Goal: Task Accomplishment & Management: Manage account settings

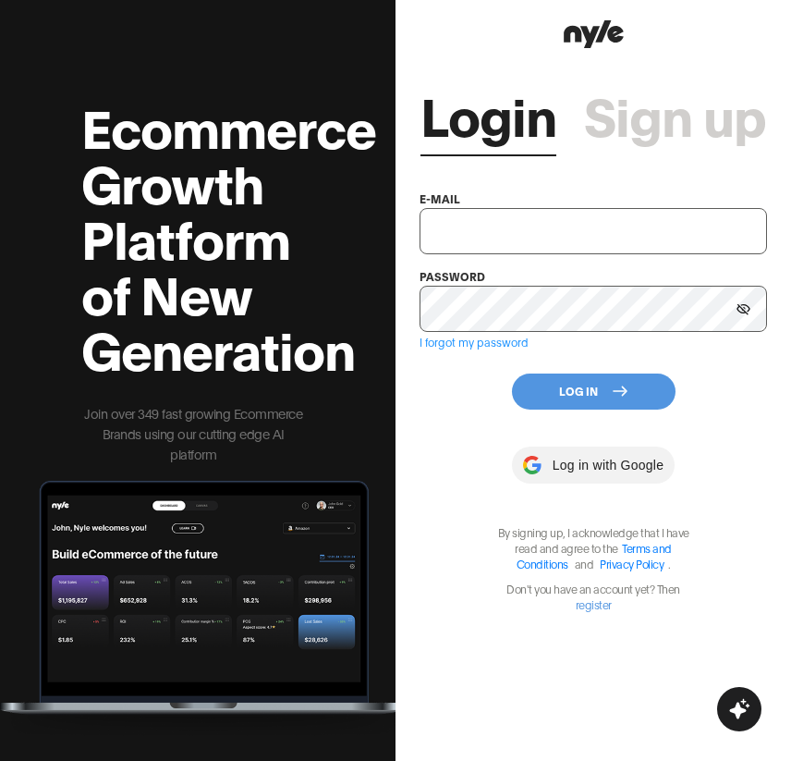
click at [518, 231] on input "text" at bounding box center [593, 231] width 347 height 46
type input "[EMAIL_ADDRESS][DOMAIN_NAME]"
click at [585, 381] on button "Log In" at bounding box center [594, 391] width 164 height 36
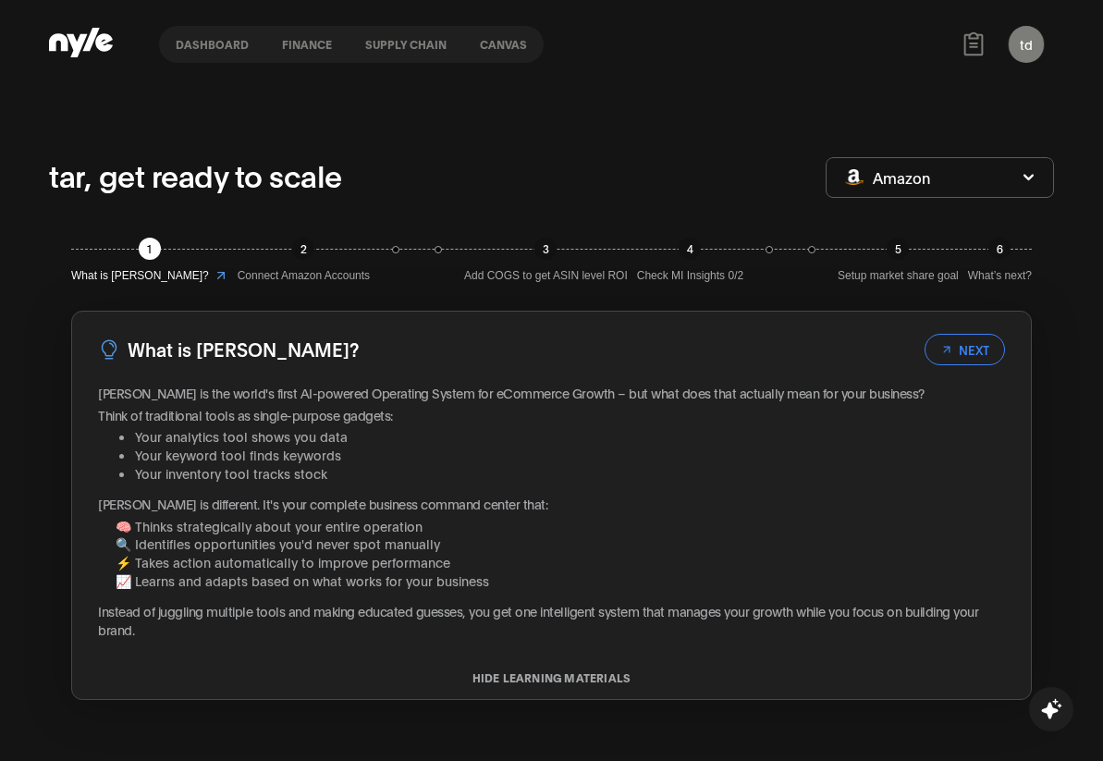
click at [1046, 44] on div "td tar CEO" at bounding box center [1025, 44] width 55 height 55
click at [1036, 44] on button "td" at bounding box center [1025, 44] width 35 height 37
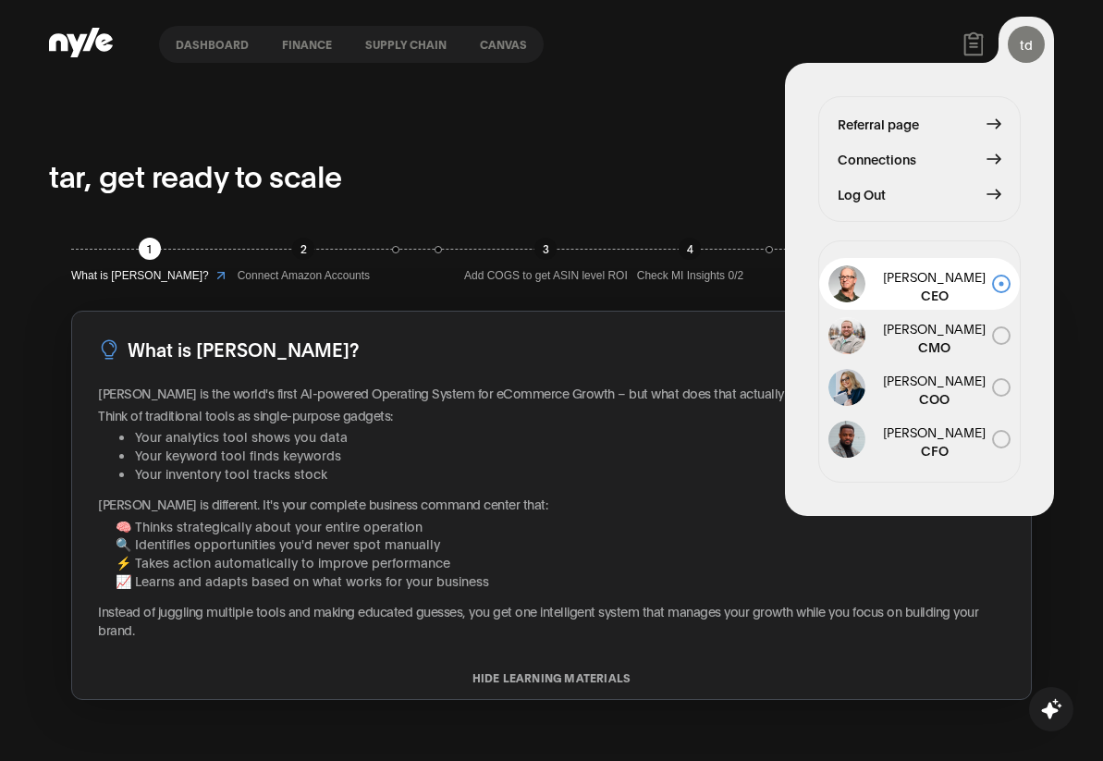
click at [894, 202] on button "Log Out" at bounding box center [919, 194] width 164 height 20
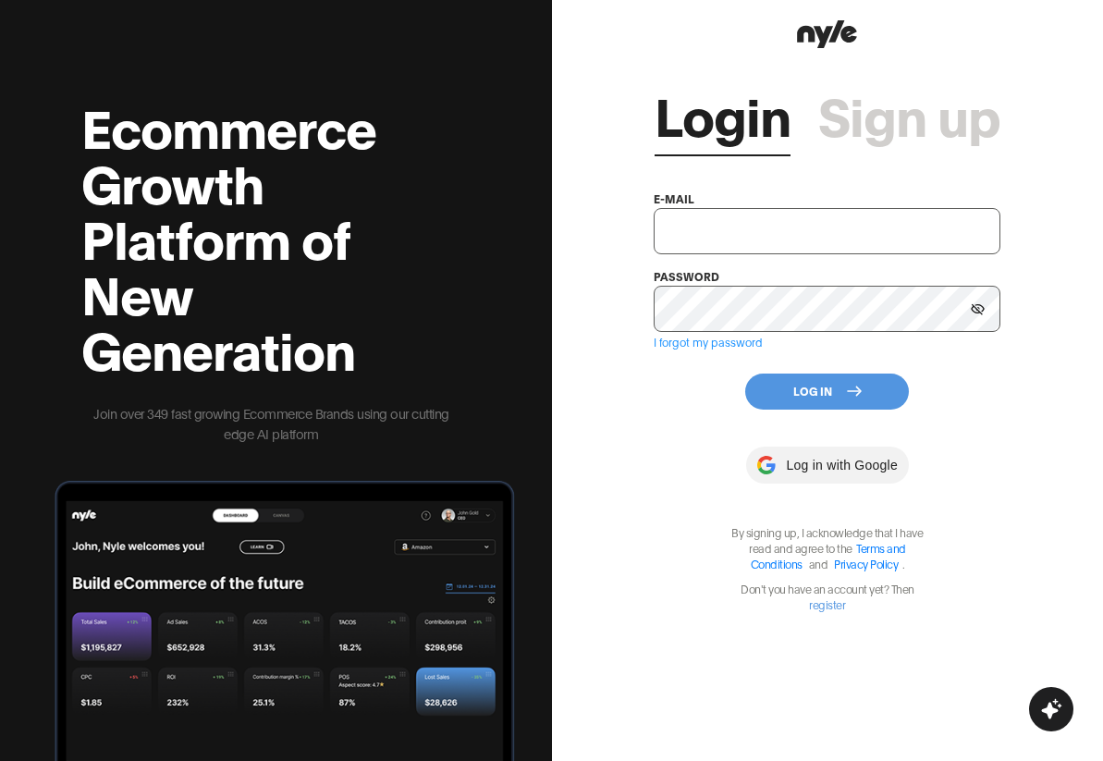
click at [873, 116] on link "Sign up" at bounding box center [909, 113] width 182 height 55
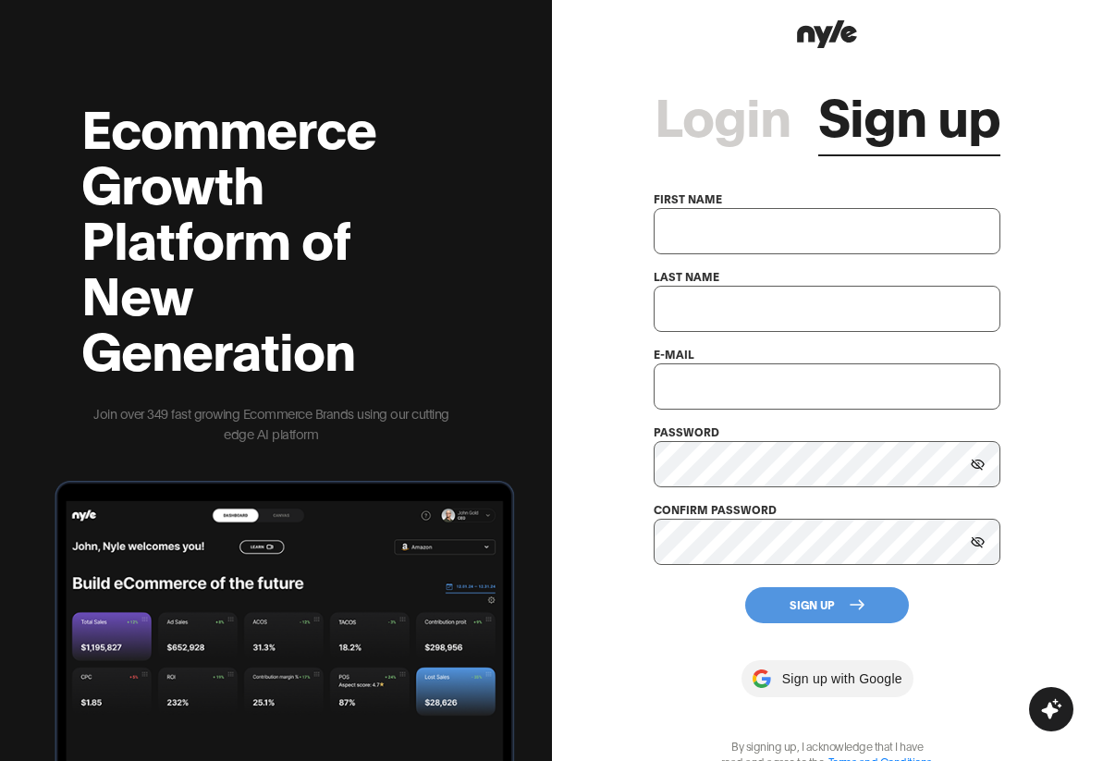
click at [816, 239] on input "text" at bounding box center [826, 231] width 347 height 46
type input "ttt"
click at [729, 333] on div "first name ttt last name e-mail password confirm password" at bounding box center [826, 376] width 347 height 377
click at [699, 289] on input "text" at bounding box center [826, 309] width 347 height 46
type input "dddd"
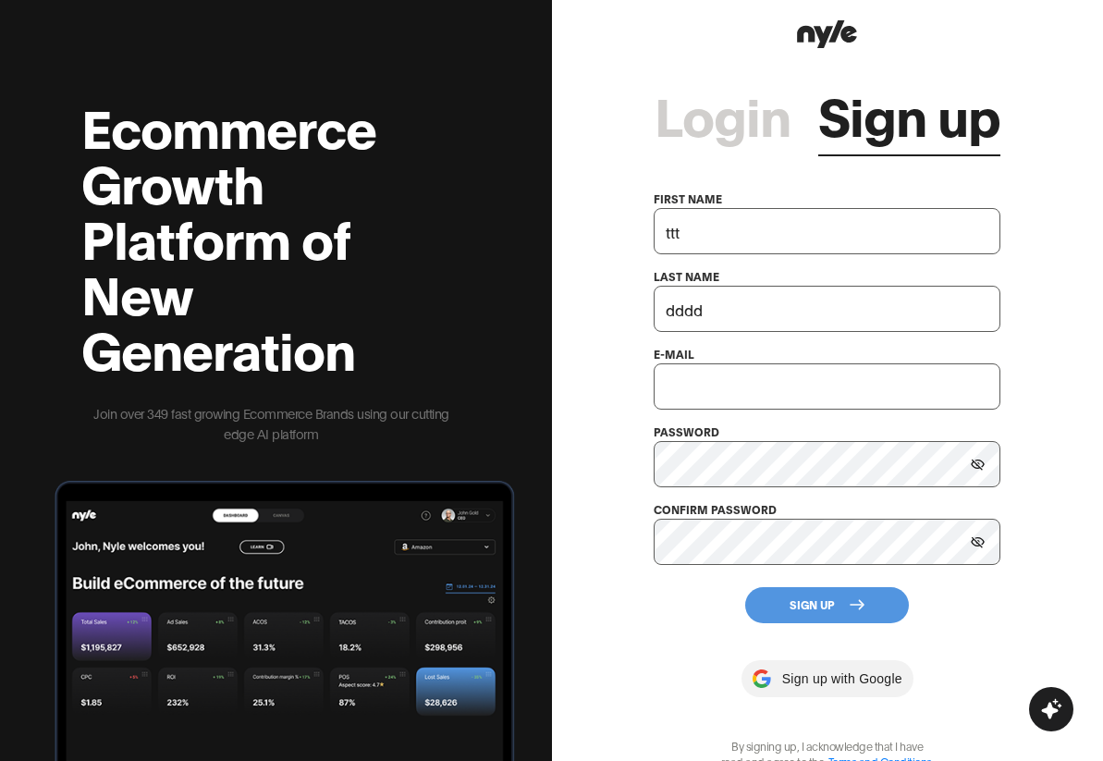
click at [653, 398] on input "text" at bounding box center [826, 386] width 347 height 46
type input "[EMAIL_ADDRESS][DOMAIN_NAME]"
click at [778, 601] on button "Sign Up" at bounding box center [827, 605] width 164 height 36
click at [765, 598] on button "Sign Up" at bounding box center [827, 605] width 164 height 36
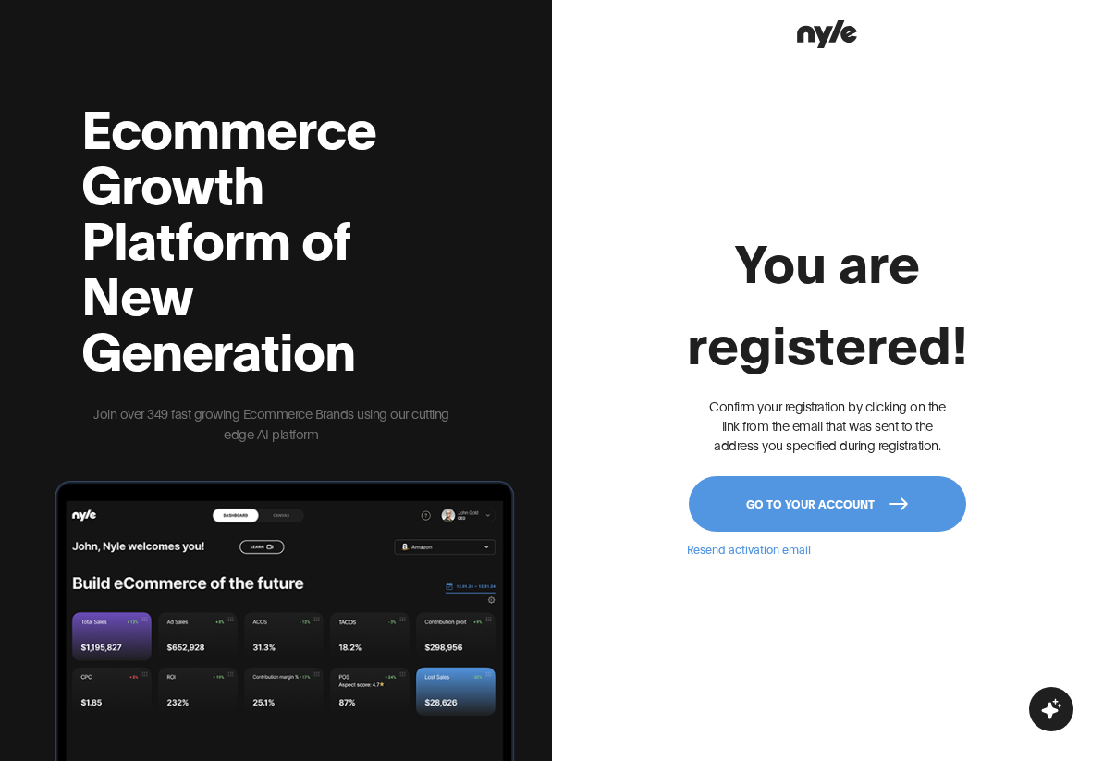
click at [880, 500] on button "Go to your account" at bounding box center [827, 503] width 277 height 55
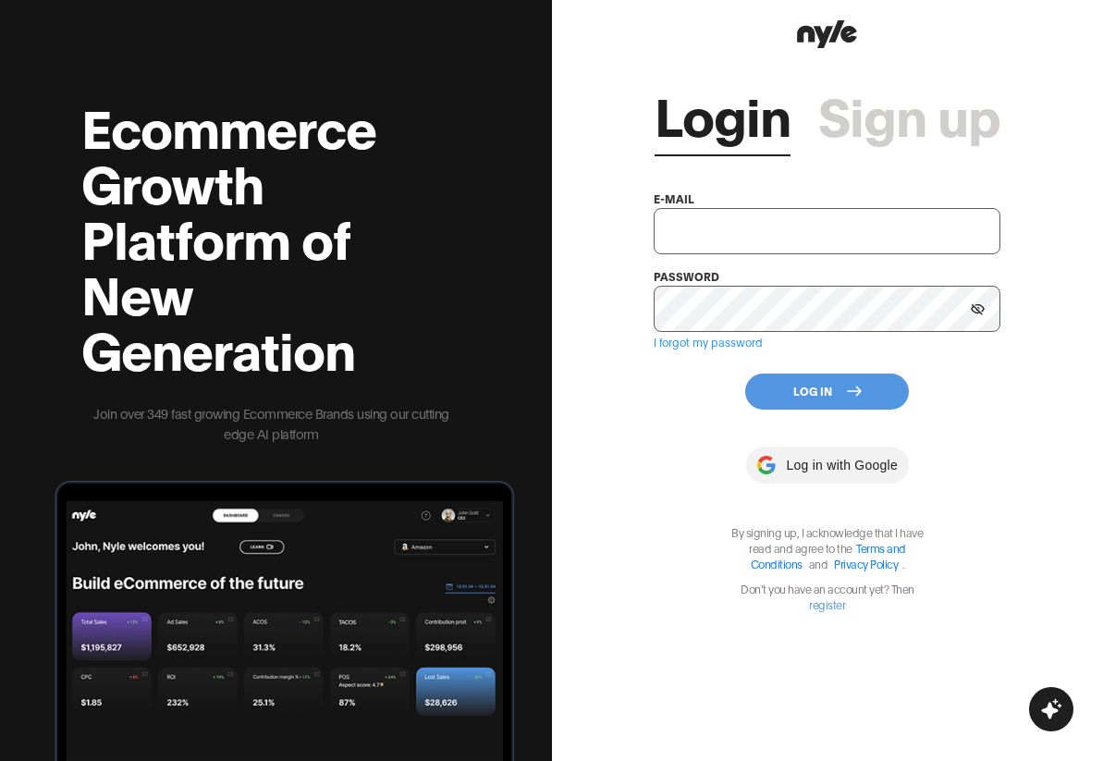
click at [749, 232] on input "text" at bounding box center [826, 231] width 347 height 46
click at [779, 230] on input "text" at bounding box center [826, 231] width 347 height 46
type input "[EMAIL_ADDRESS][DOMAIN_NAME]"
click at [846, 393] on button "Log In" at bounding box center [827, 391] width 164 height 36
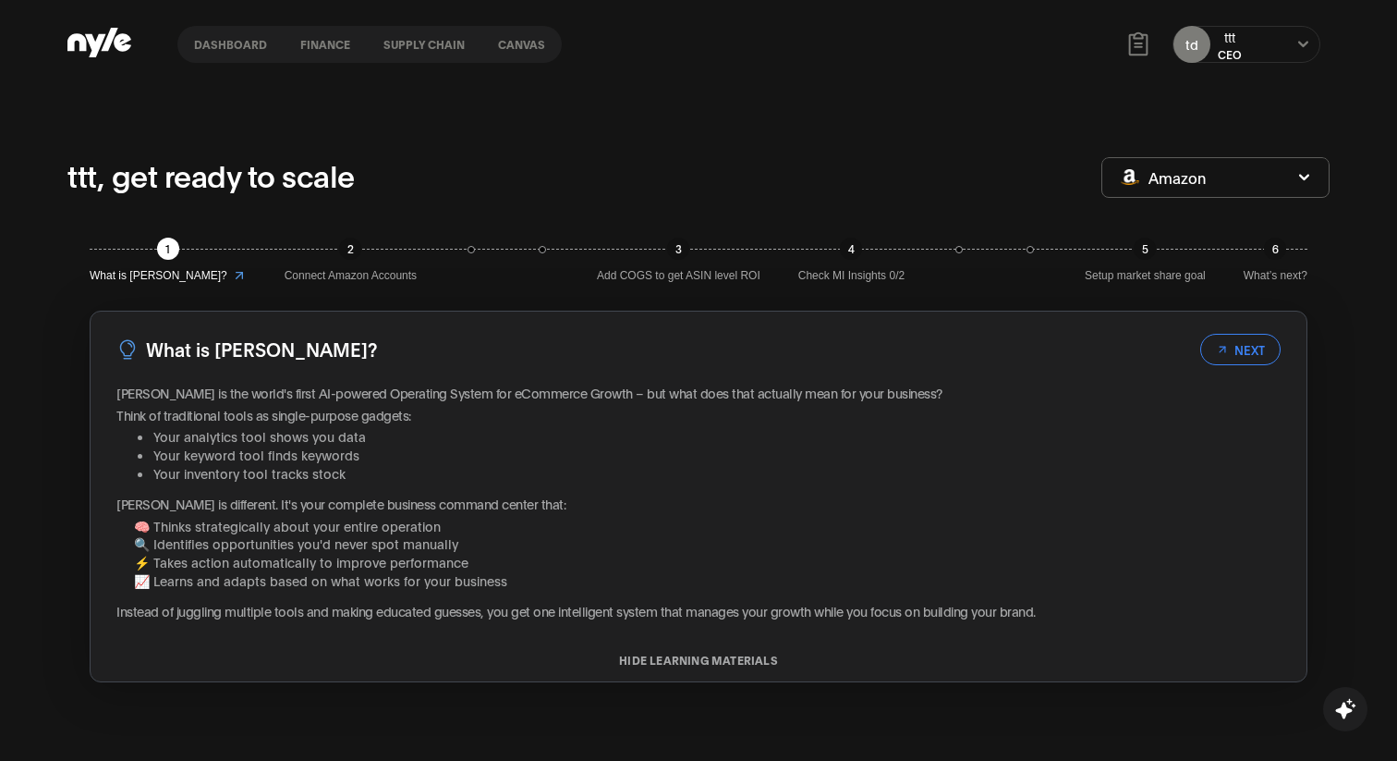
click at [1307, 25] on div "td ttt CEO" at bounding box center [1247, 44] width 166 height 55
click at [1298, 43] on icon at bounding box center [1304, 44] width 12 height 11
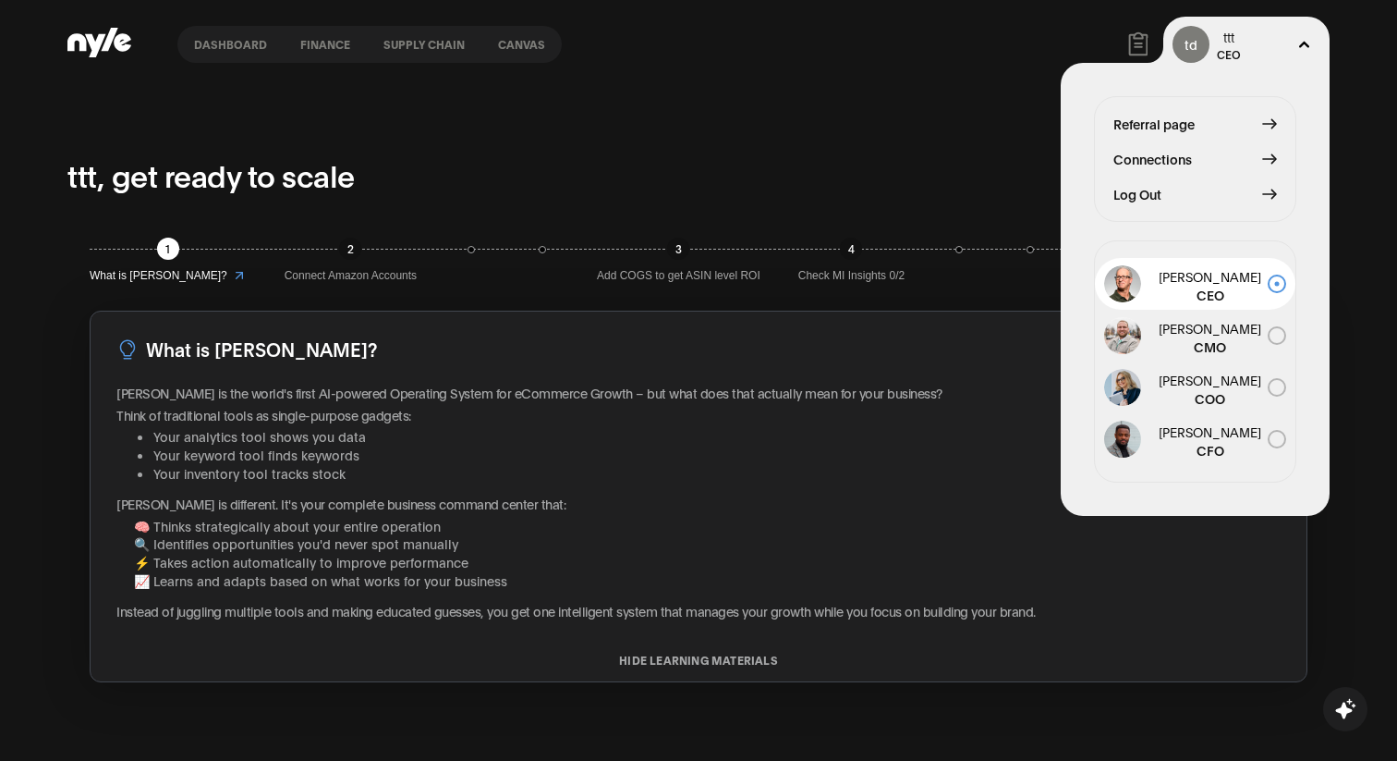
click at [1190, 191] on button "Log Out" at bounding box center [1196, 194] width 164 height 20
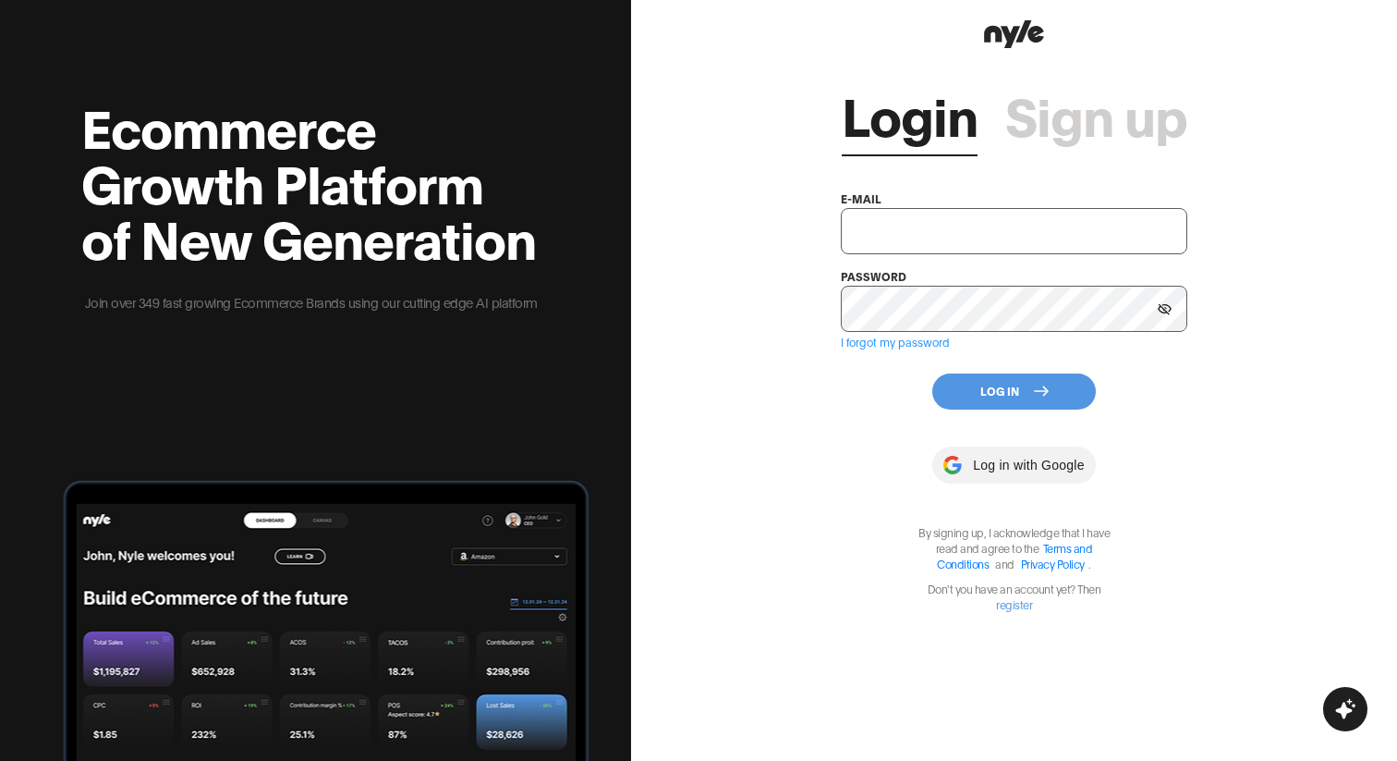
click at [938, 217] on input "text" at bounding box center [1014, 231] width 347 height 46
type input "[EMAIL_ADDRESS][PERSON_NAME]"
click at [1052, 372] on div "Login Sign up e-mail [EMAIL_ADDRESS][PERSON_NAME] password I forgot my password…" at bounding box center [1014, 332] width 347 height 559
click at [1053, 387] on button "Log In" at bounding box center [1015, 391] width 164 height 36
click at [891, 220] on input "text" at bounding box center [1014, 231] width 347 height 46
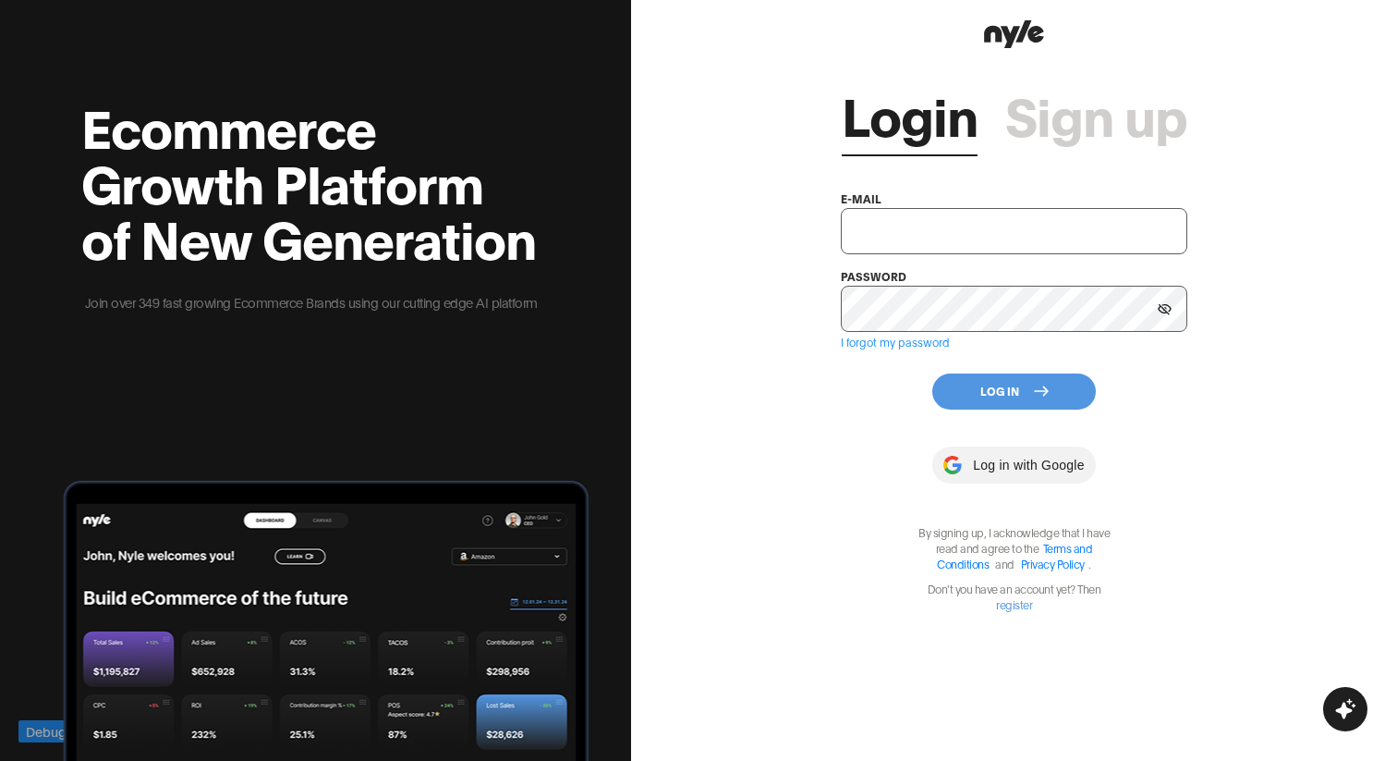
type input "[EMAIL_ADDRESS][PERSON_NAME]"
click at [996, 395] on button "Log In" at bounding box center [1015, 391] width 164 height 36
